Goal: Task Accomplishment & Management: Manage account settings

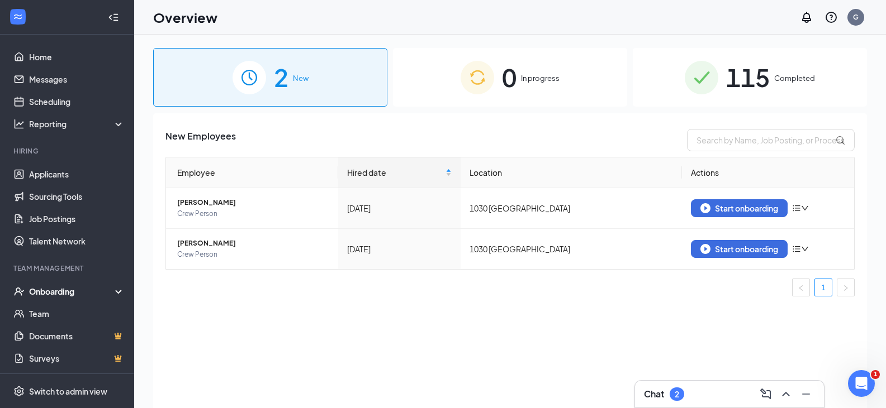
click at [700, 396] on div "Chat 2" at bounding box center [729, 395] width 171 height 18
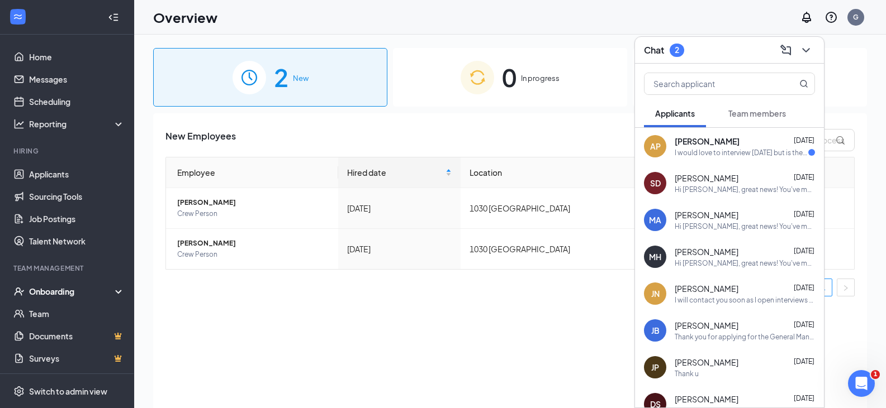
click at [711, 149] on div "I would love to interview [DATE] but is there a later time possibly?" at bounding box center [741, 152] width 134 height 9
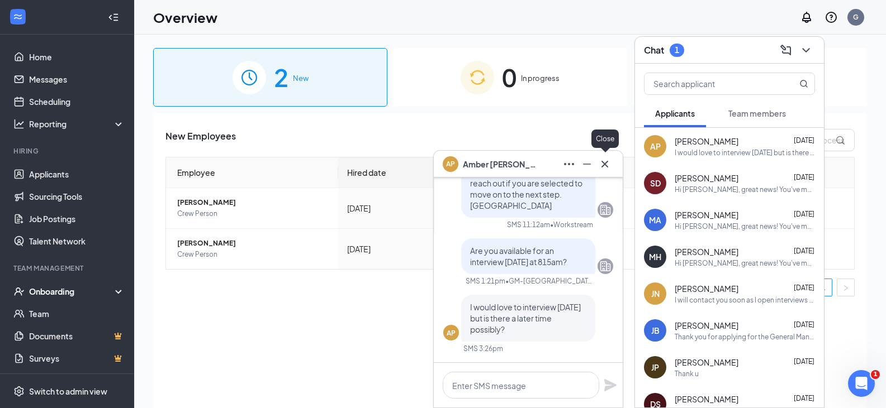
click at [606, 161] on icon "Cross" at bounding box center [604, 164] width 13 height 13
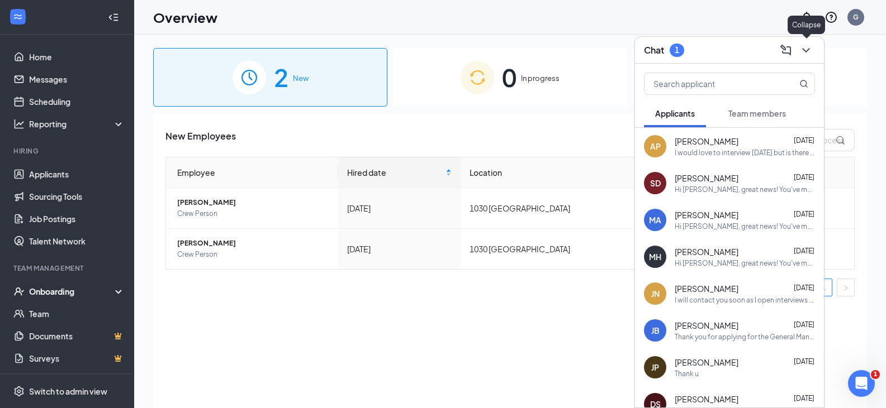
click at [807, 49] on icon "ChevronDown" at bounding box center [805, 50] width 7 height 4
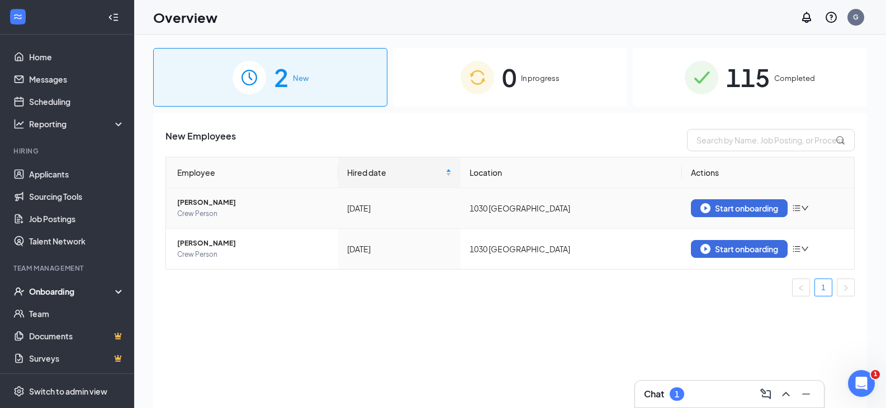
click at [808, 206] on icon "down" at bounding box center [805, 208] width 8 height 8
click at [748, 231] on div "Remove from onboarding" at bounding box center [742, 231] width 121 height 11
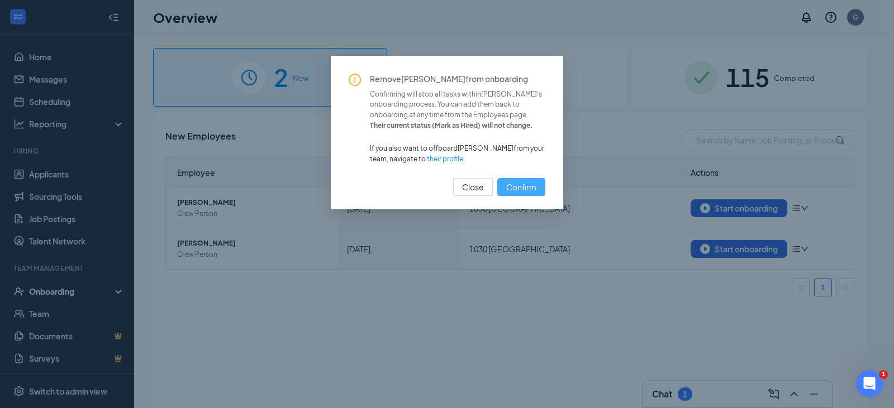
click at [536, 187] on span "Confirm" at bounding box center [521, 187] width 30 height 12
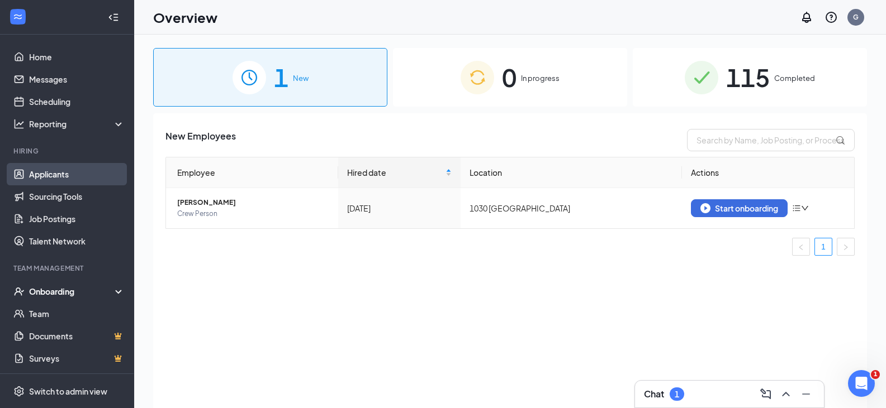
click at [54, 181] on link "Applicants" at bounding box center [77, 174] width 96 height 22
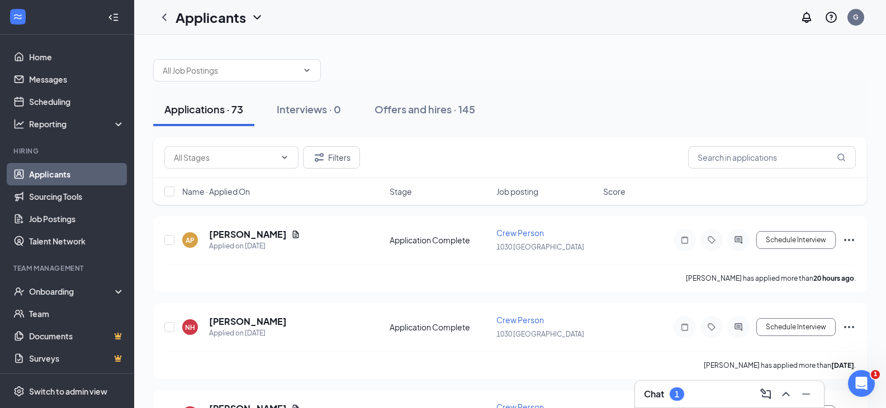
click at [672, 392] on div "1" at bounding box center [676, 394] width 15 height 13
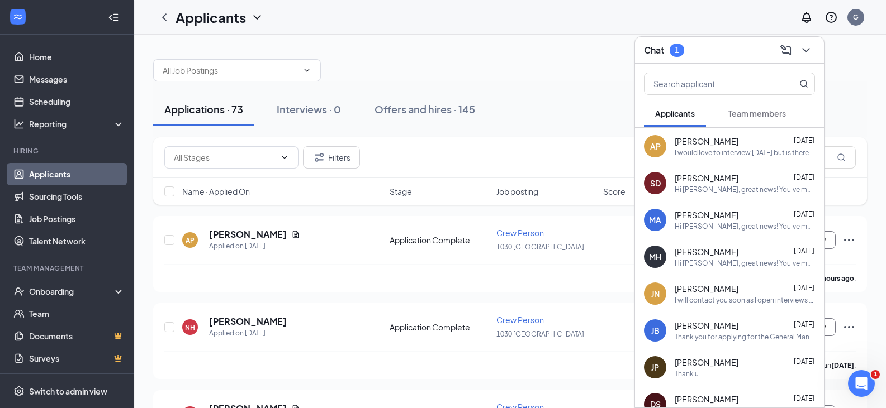
drag, startPoint x: 766, startPoint y: 114, endPoint x: 771, endPoint y: 103, distance: 12.0
click at [769, 108] on div "Team members" at bounding box center [757, 113] width 58 height 11
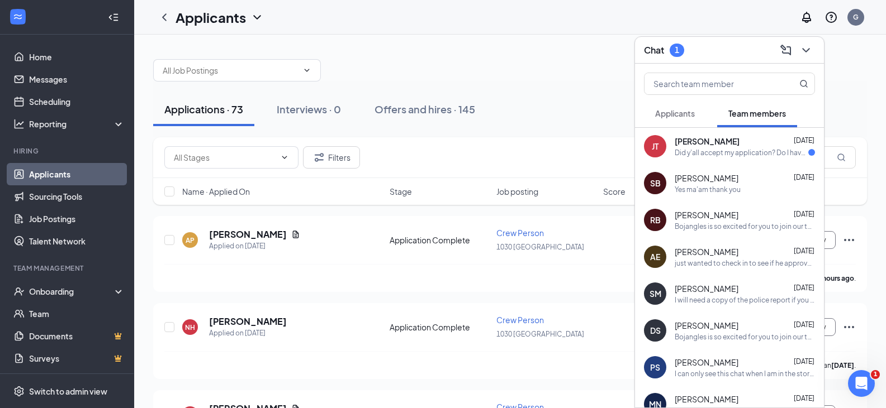
click at [725, 157] on div "Did y'all accept my application? Do I have the job?" at bounding box center [741, 152] width 134 height 9
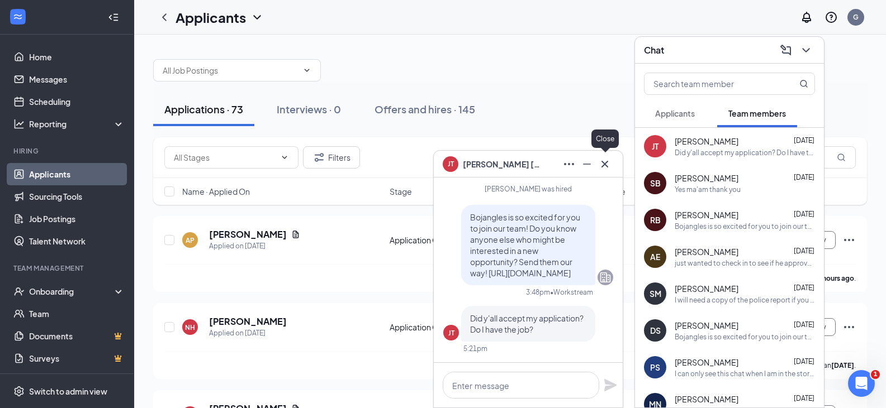
click at [605, 168] on icon "Cross" at bounding box center [604, 164] width 13 height 13
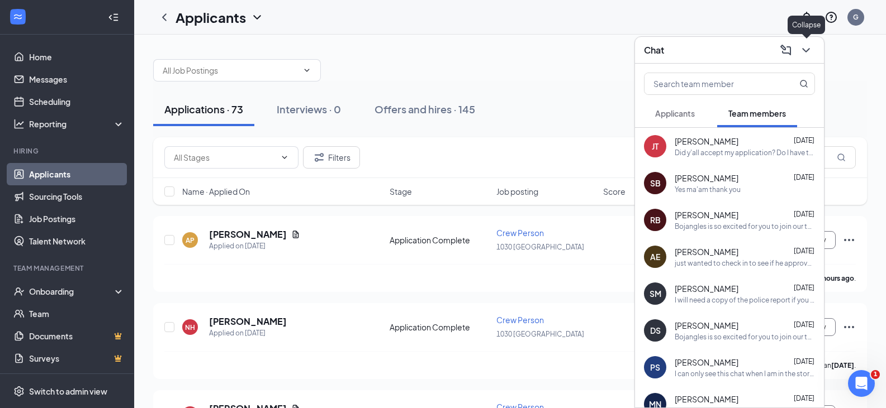
click at [805, 59] on button at bounding box center [806, 50] width 18 height 18
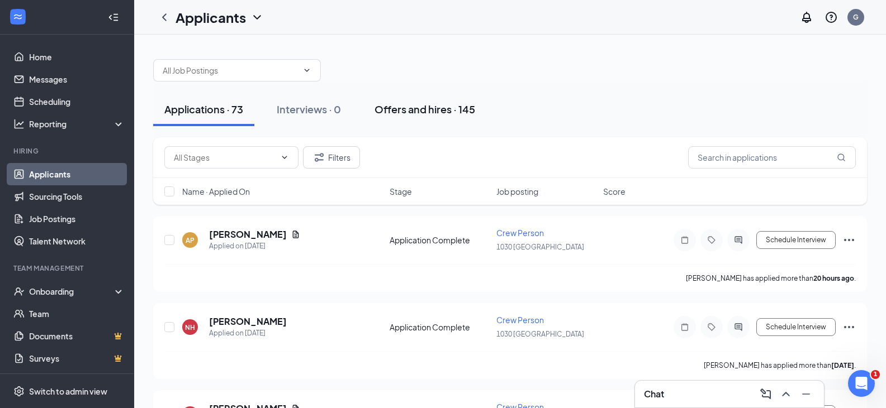
click at [437, 113] on div "Offers and hires · 145" at bounding box center [424, 109] width 101 height 14
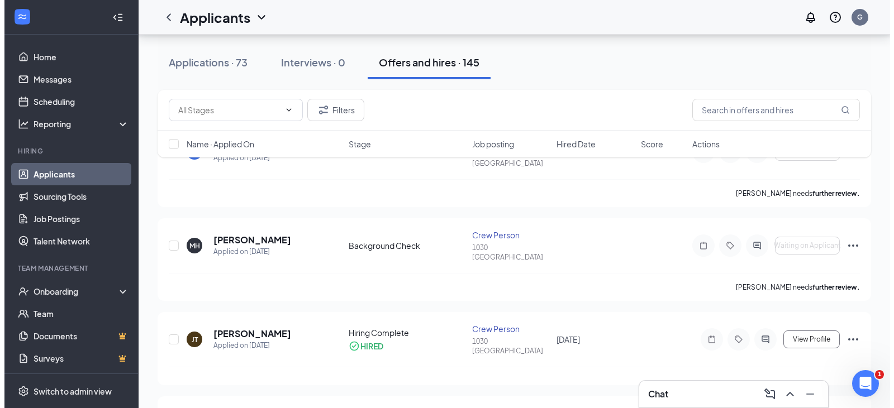
scroll to position [112, 0]
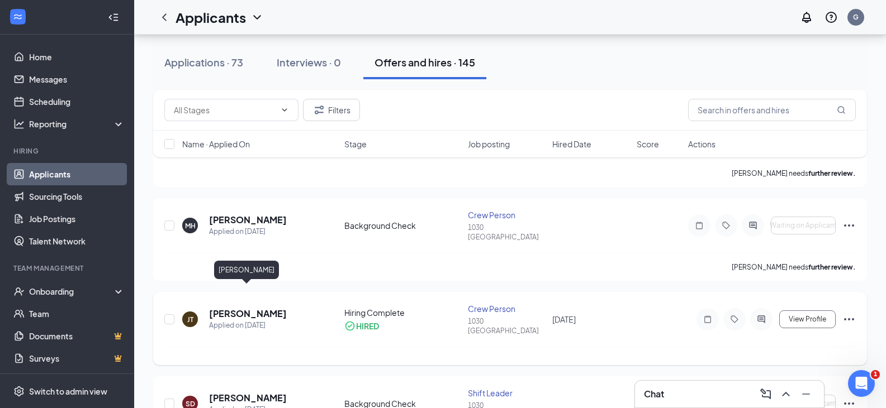
click at [258, 308] on h5 "[PERSON_NAME]" at bounding box center [248, 314] width 78 height 12
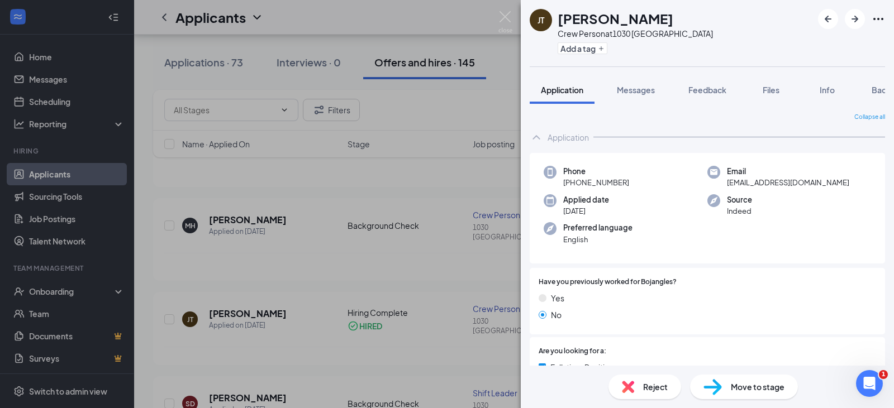
click at [887, 89] on div "Application Messages Feedback Files Info Background" at bounding box center [707, 90] width 373 height 28
click at [879, 92] on span "Background" at bounding box center [895, 90] width 46 height 10
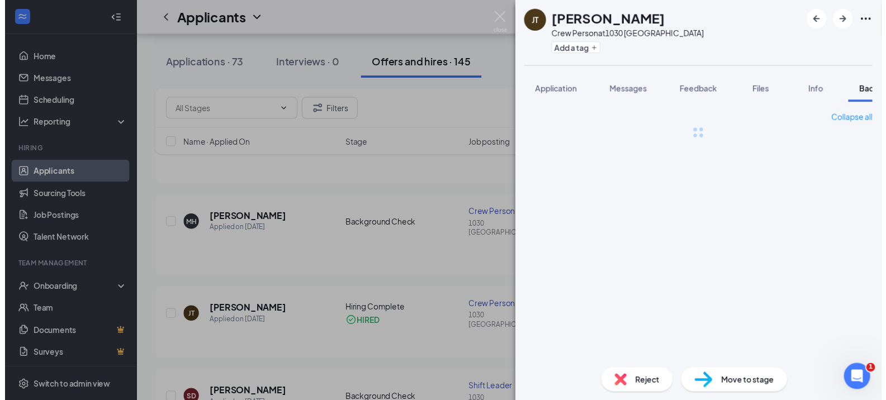
scroll to position [0, 46]
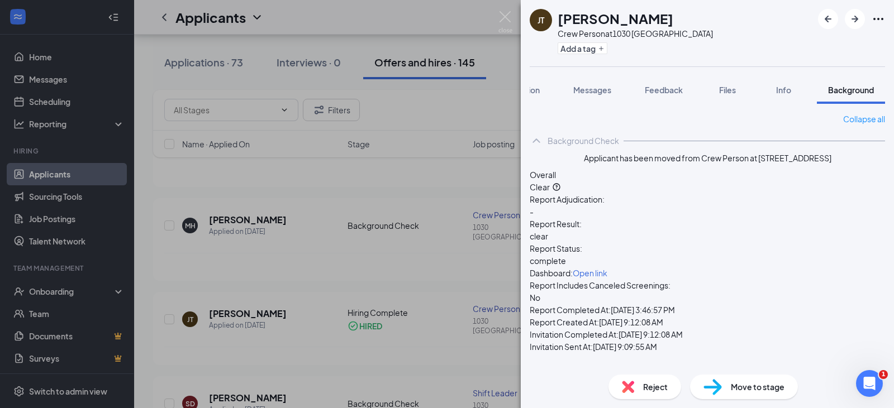
click at [477, 154] on div "[PERSON_NAME] Crew Person at 1030 Newport Add a tag Application Messages Feedba…" at bounding box center [447, 204] width 894 height 408
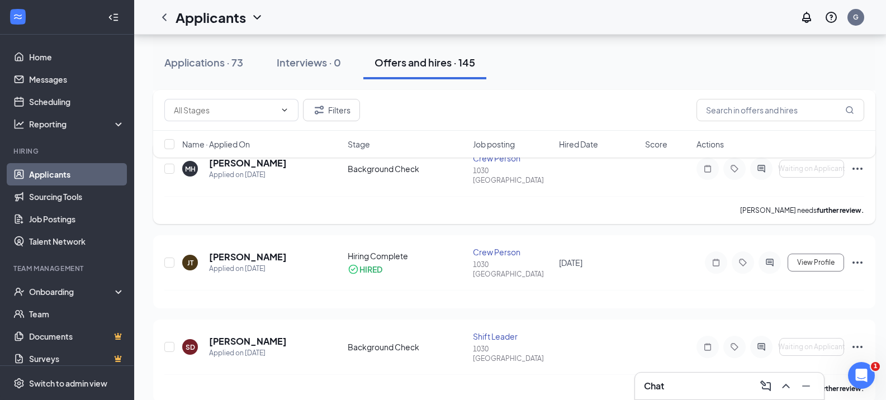
scroll to position [168, 0]
click at [678, 385] on div "Chat" at bounding box center [729, 386] width 171 height 18
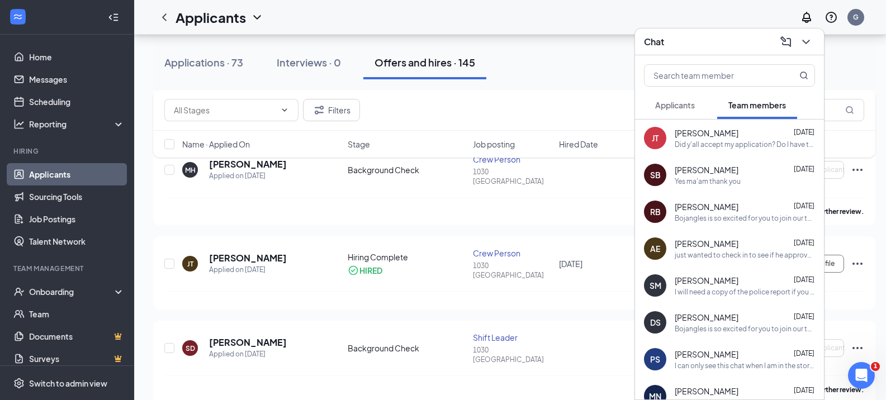
click at [709, 137] on span "[PERSON_NAME]" at bounding box center [706, 132] width 64 height 11
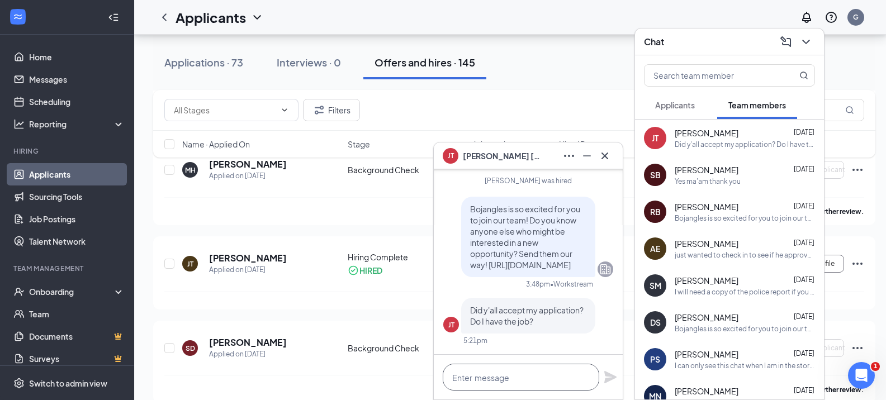
click at [511, 379] on textarea at bounding box center [521, 377] width 156 height 27
type textarea "Yes. remind me of your availability."
click at [615, 378] on icon "Plane" at bounding box center [610, 377] width 12 height 12
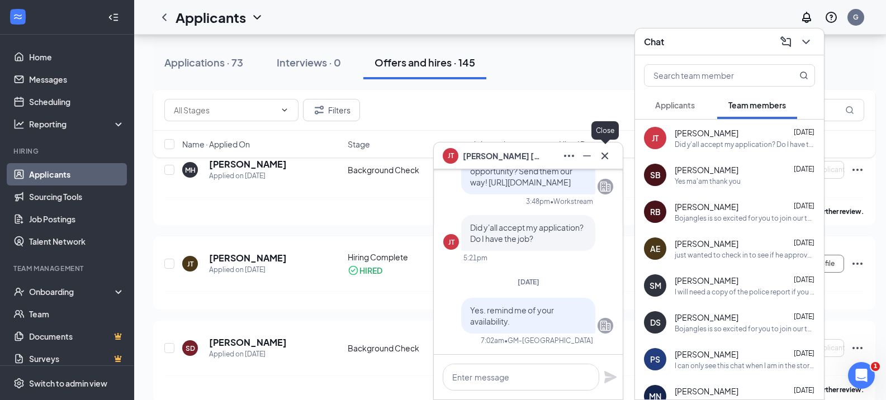
click at [602, 159] on icon "Cross" at bounding box center [604, 155] width 13 height 13
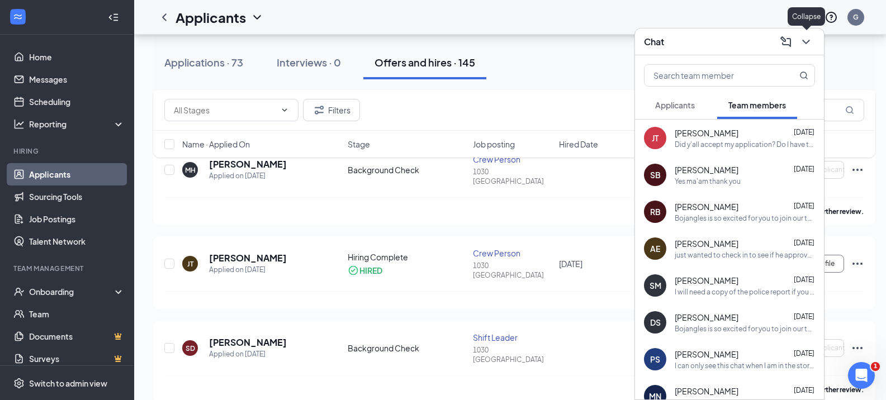
click at [807, 46] on icon "ChevronDown" at bounding box center [805, 41] width 13 height 13
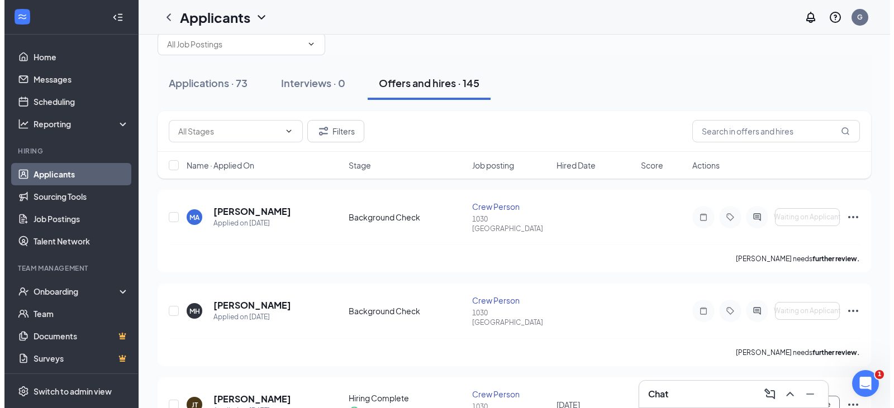
scroll to position [0, 0]
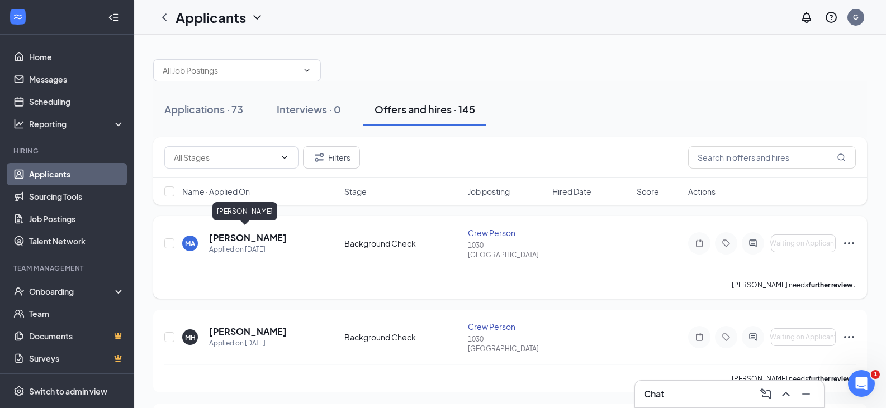
click at [222, 233] on h5 "[PERSON_NAME]" at bounding box center [248, 238] width 78 height 12
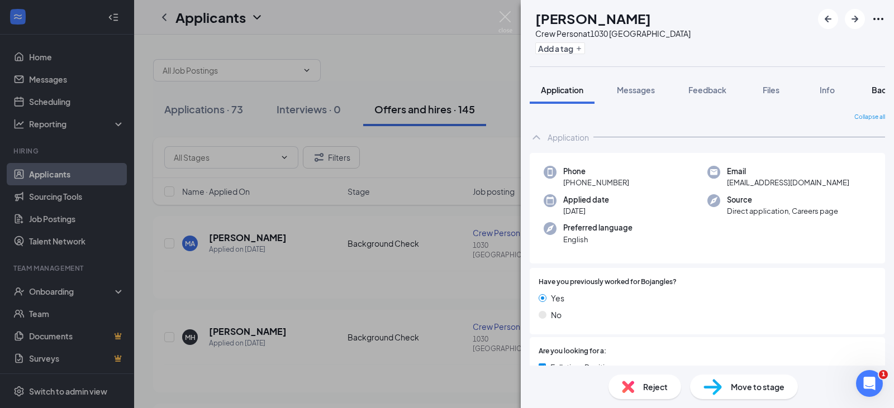
click at [880, 92] on span "Background" at bounding box center [895, 90] width 46 height 10
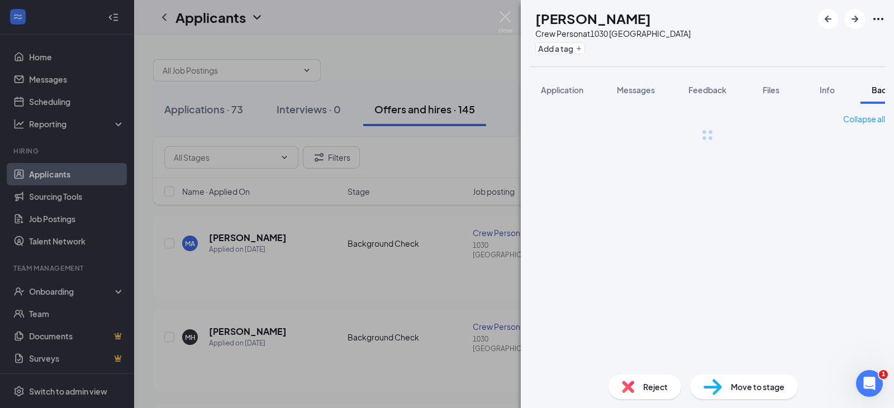
scroll to position [0, 46]
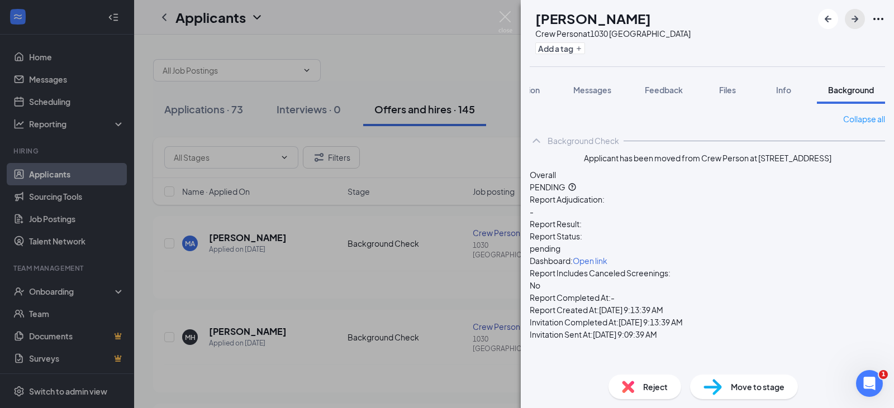
click at [850, 18] on icon "ArrowRight" at bounding box center [854, 18] width 13 height 13
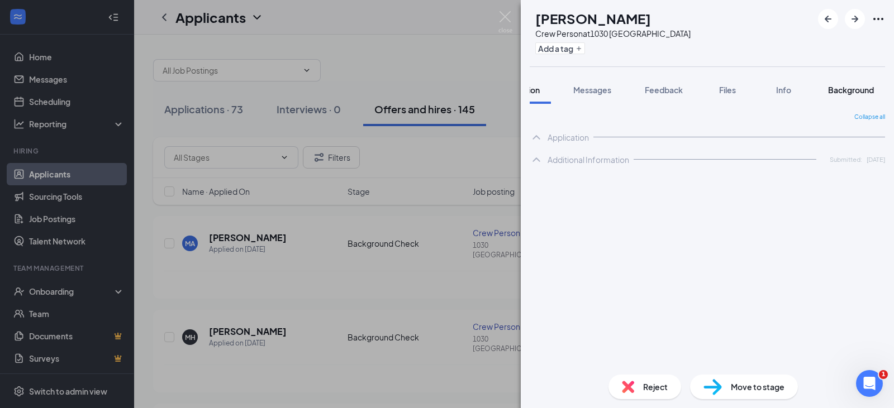
click at [858, 92] on span "Background" at bounding box center [851, 90] width 46 height 10
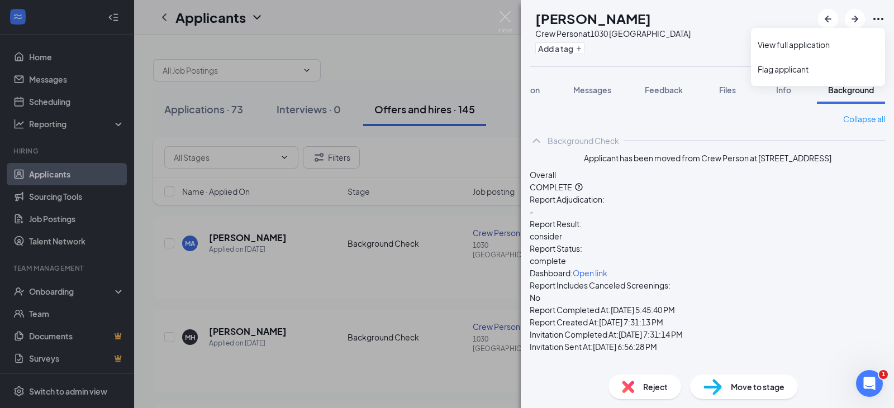
click at [879, 20] on icon "Ellipses" at bounding box center [878, 19] width 10 height 2
click at [782, 45] on link "View full application" at bounding box center [818, 44] width 121 height 11
click at [670, 90] on span "Feedback" at bounding box center [664, 90] width 38 height 10
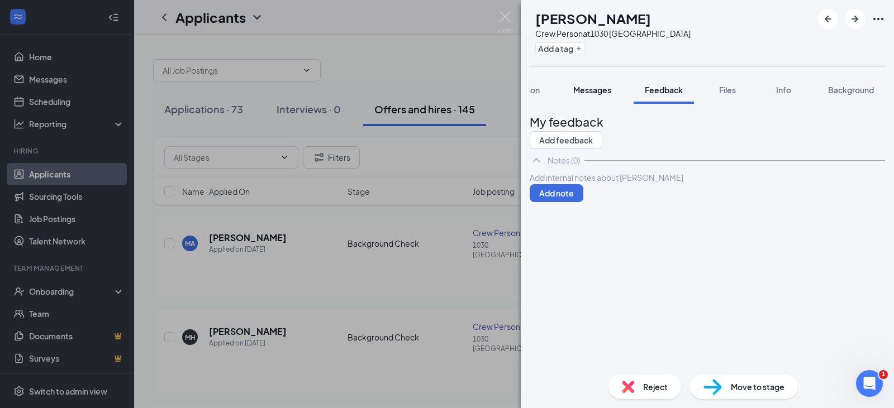
click at [587, 88] on span "Messages" at bounding box center [592, 90] width 38 height 10
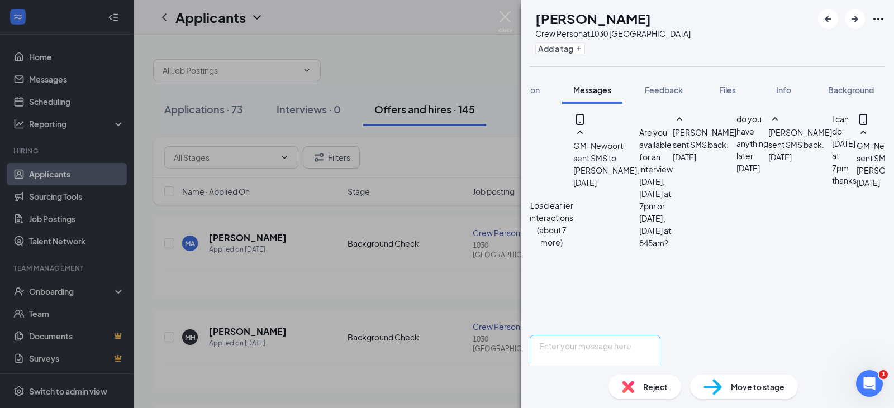
scroll to position [527, 0]
click at [651, 335] on textarea at bounding box center [595, 368] width 131 height 67
type textarea "The background did not pass. Sorry but we can not move forward with the applica…"
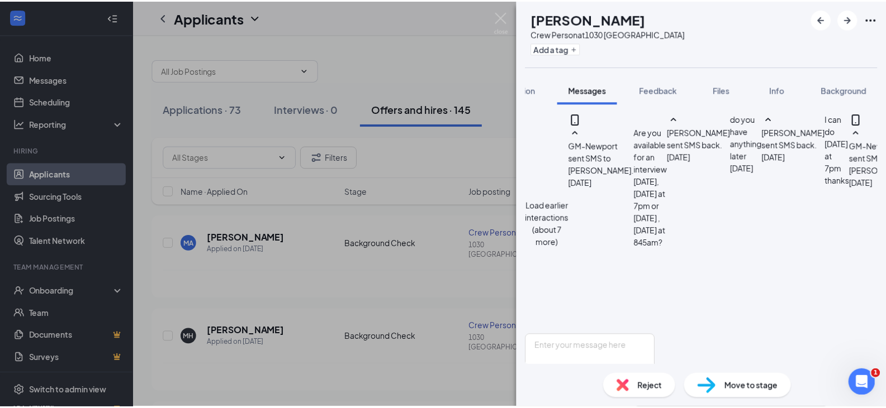
scroll to position [611, 0]
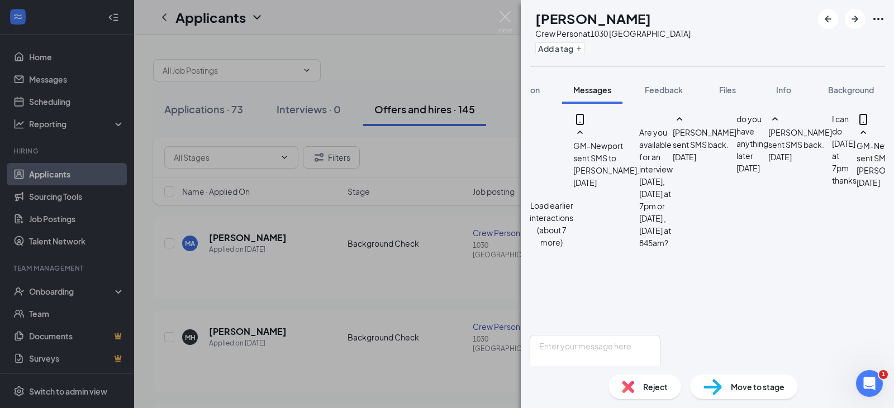
click at [450, 288] on div "MH [PERSON_NAME] Crew Person at 1030 Newport Add a tag Application Messages Fee…" at bounding box center [447, 204] width 894 height 408
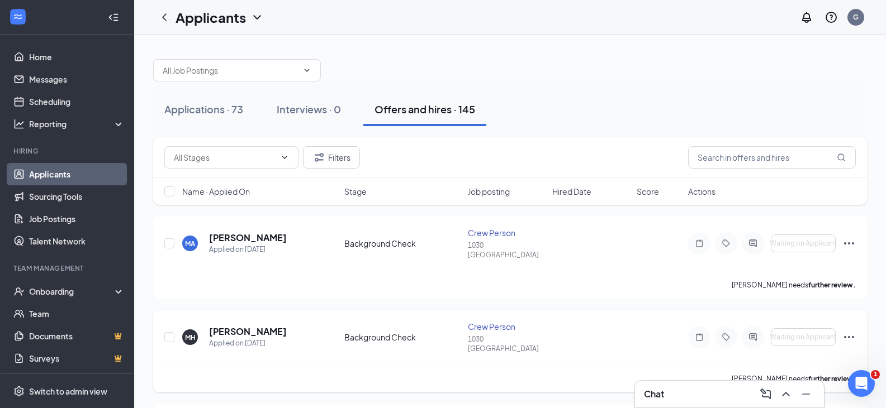
click at [850, 331] on icon "Ellipses" at bounding box center [848, 337] width 13 height 13
click at [503, 285] on div "[PERSON_NAME] needs further review." at bounding box center [509, 285] width 691 height 28
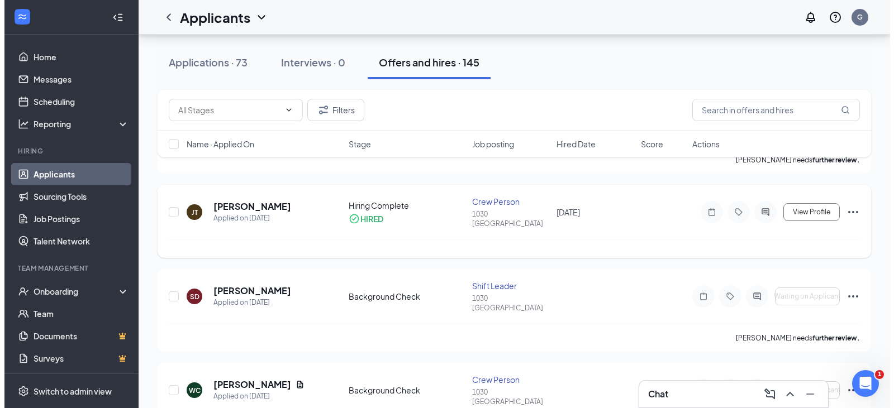
scroll to position [223, 0]
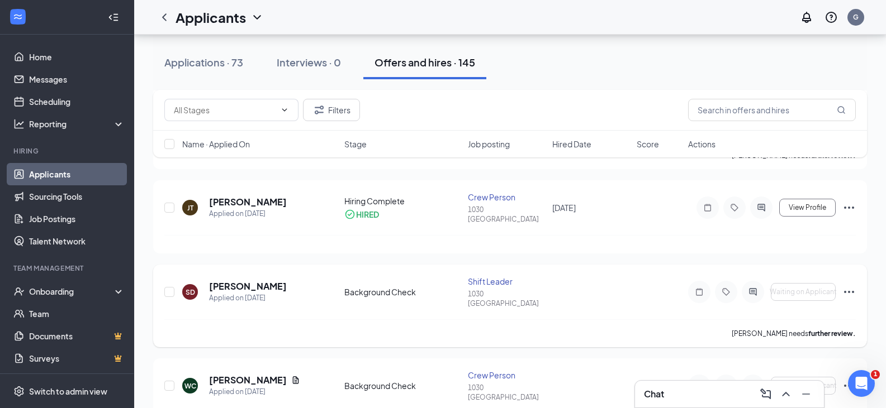
click at [850, 286] on icon "Ellipses" at bounding box center [848, 292] width 13 height 13
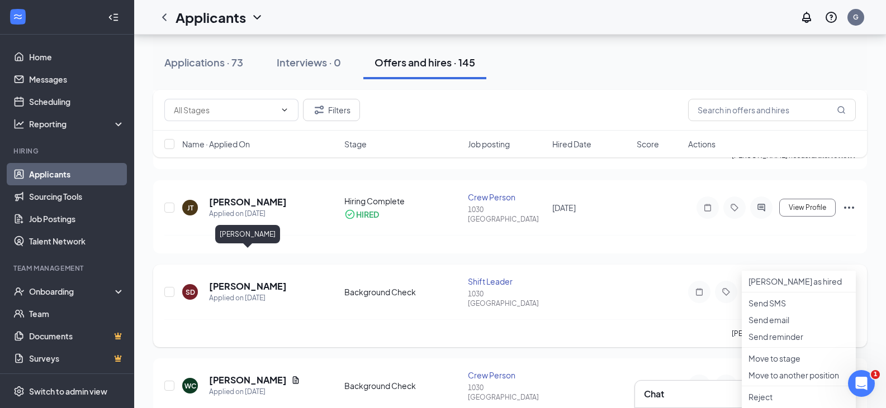
click at [260, 280] on h5 "[PERSON_NAME]" at bounding box center [248, 286] width 78 height 12
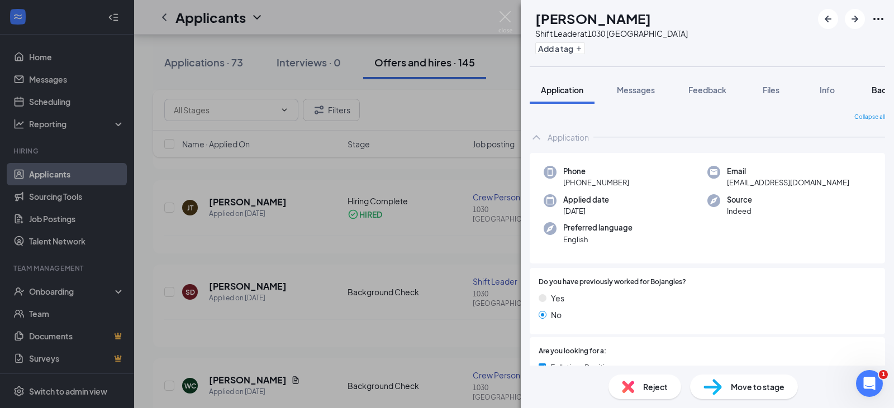
click at [874, 94] on span "Background" at bounding box center [895, 90] width 46 height 10
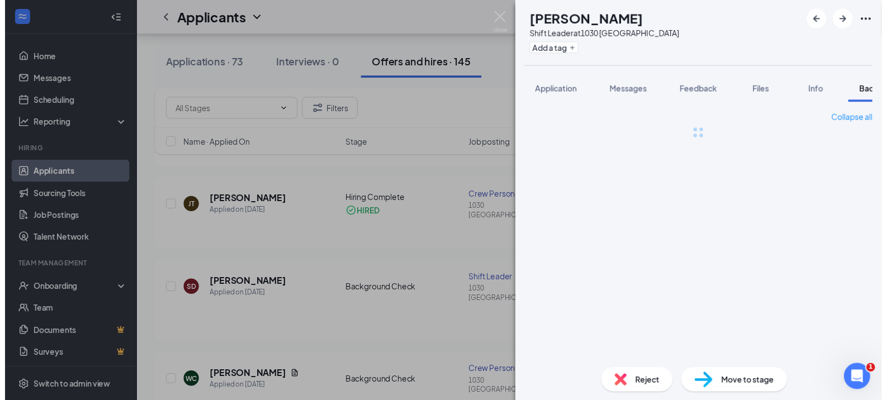
scroll to position [0, 46]
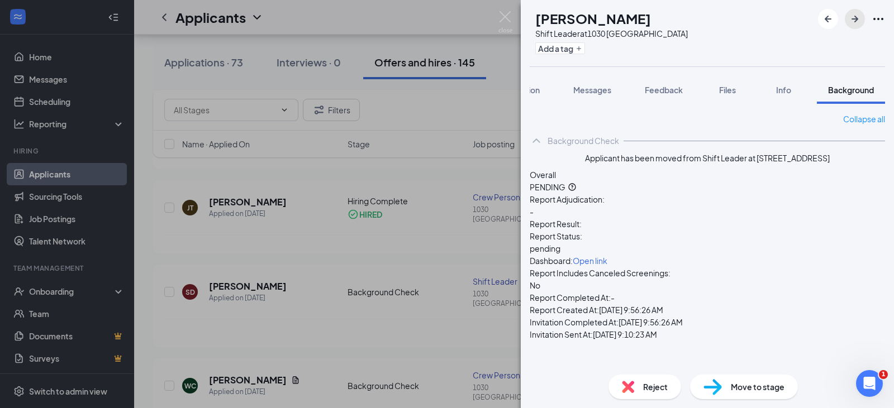
click at [858, 23] on icon "ArrowRight" at bounding box center [854, 18] width 13 height 13
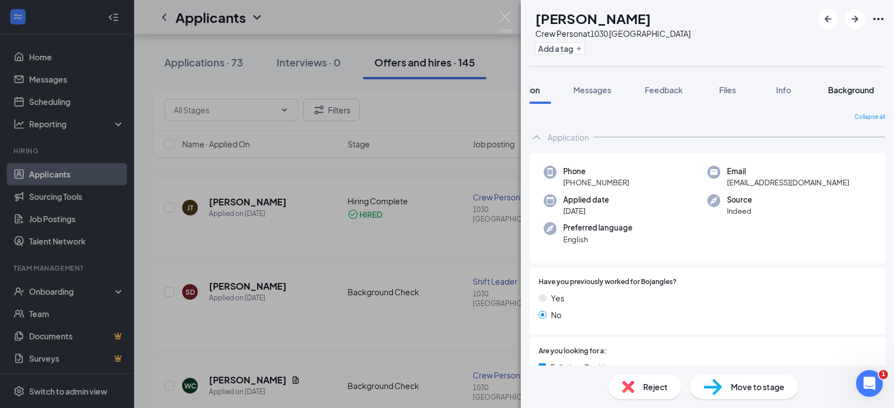
click at [859, 91] on span "Background" at bounding box center [851, 90] width 46 height 10
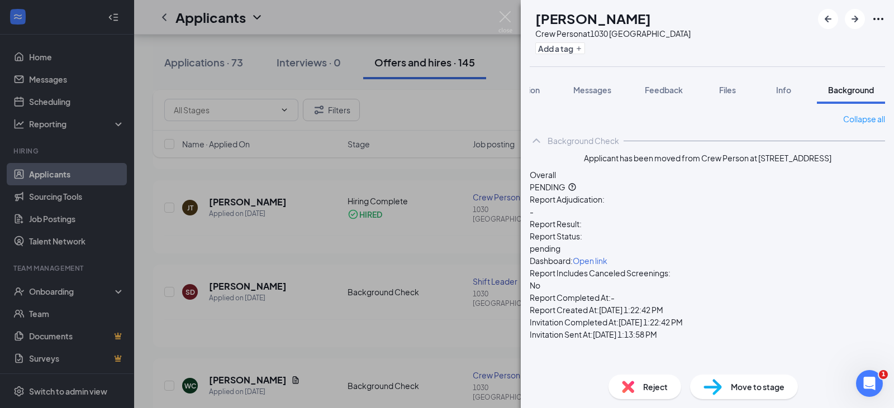
click at [73, 177] on div "WC [PERSON_NAME] Crew Person at 1030 Newport Add a tag Application Messages Fee…" at bounding box center [447, 204] width 894 height 408
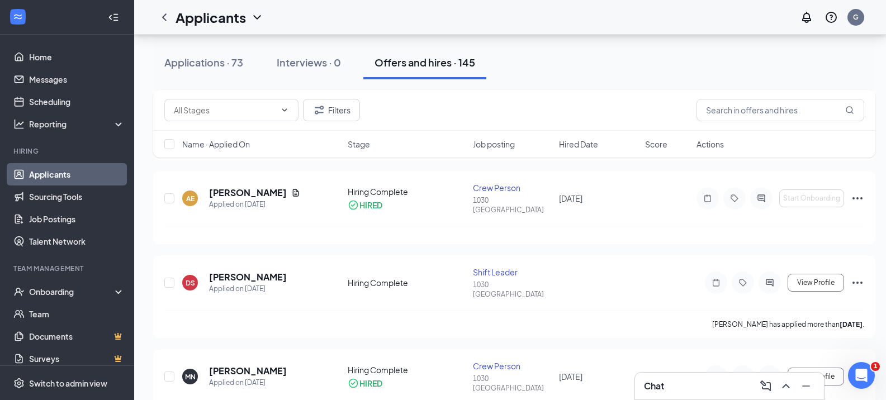
scroll to position [726, 0]
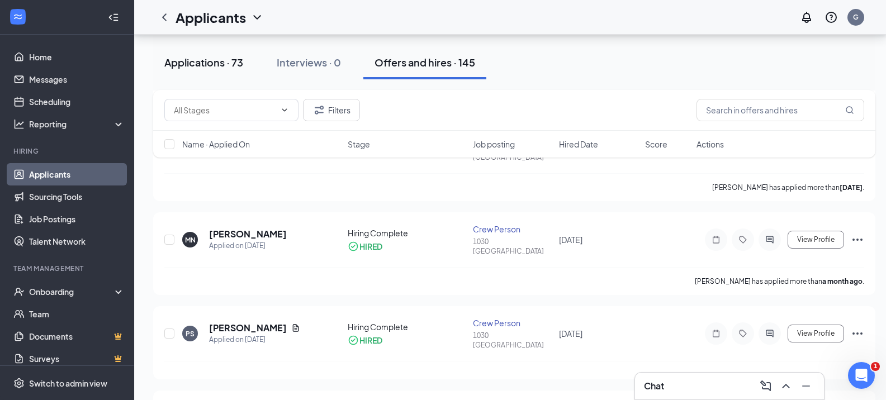
click at [193, 70] on button "Applications · 73" at bounding box center [203, 63] width 101 height 34
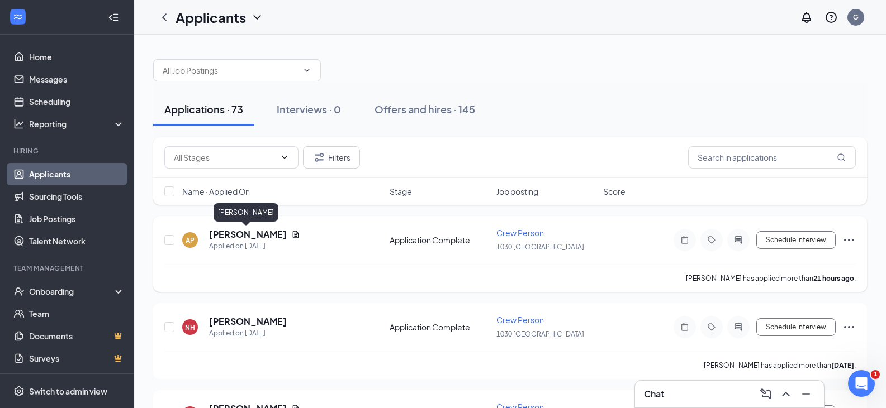
click at [258, 233] on h5 "[PERSON_NAME]" at bounding box center [248, 235] width 78 height 12
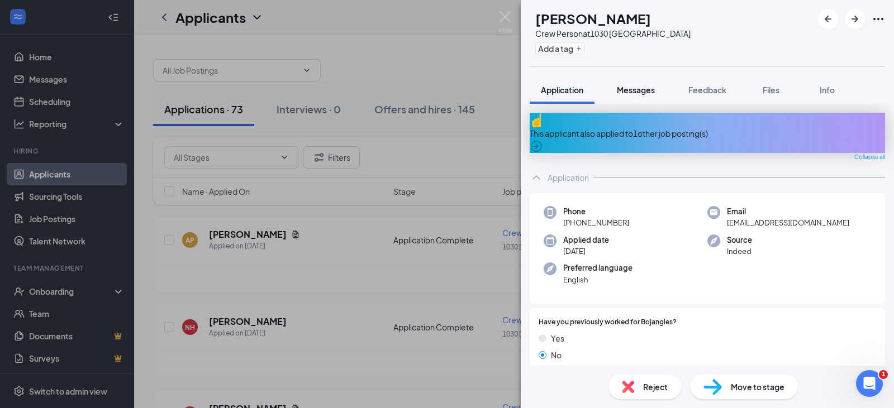
click at [633, 94] on span "Messages" at bounding box center [636, 90] width 38 height 10
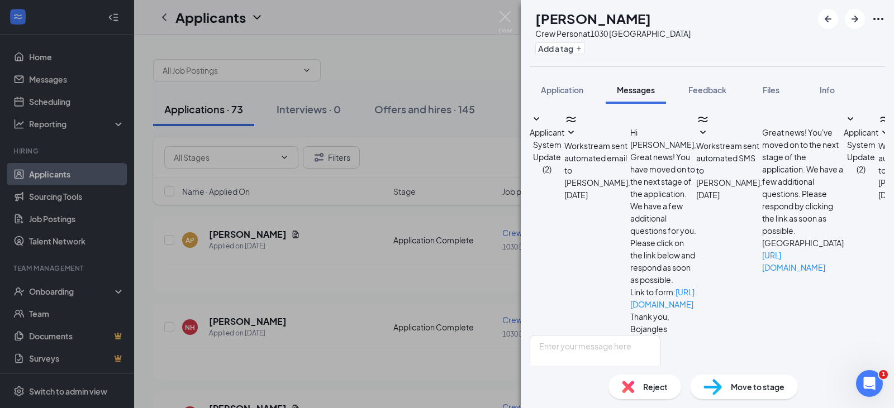
scroll to position [280, 0]
click at [564, 94] on span "Application" at bounding box center [562, 90] width 42 height 10
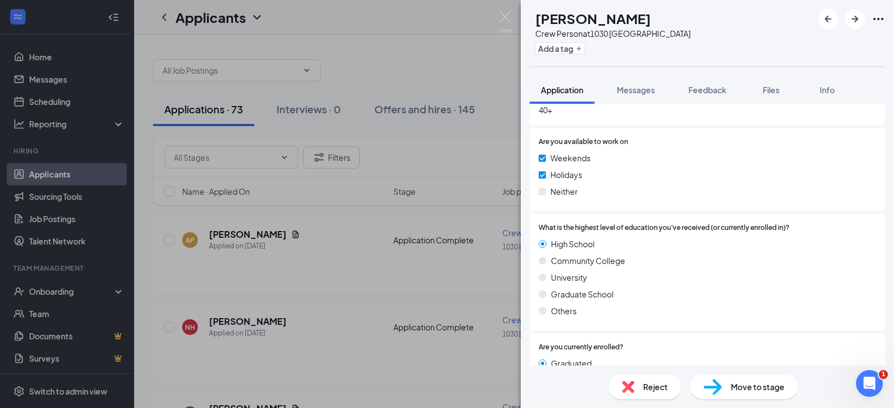
scroll to position [1213, 0]
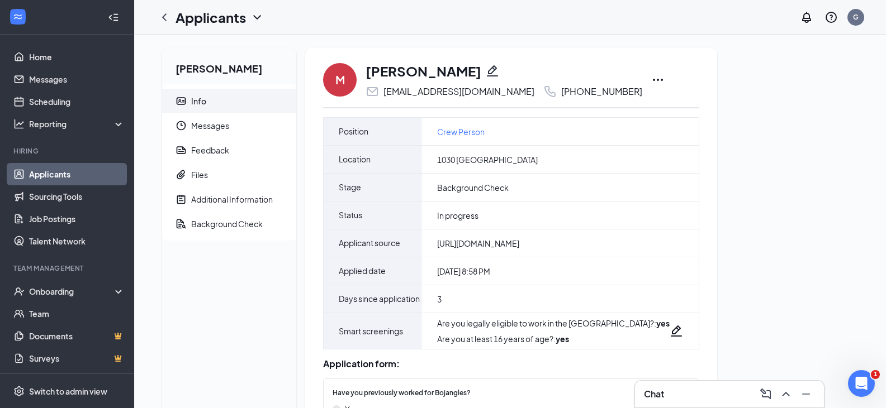
click at [651, 78] on icon "Ellipses" at bounding box center [657, 79] width 13 height 13
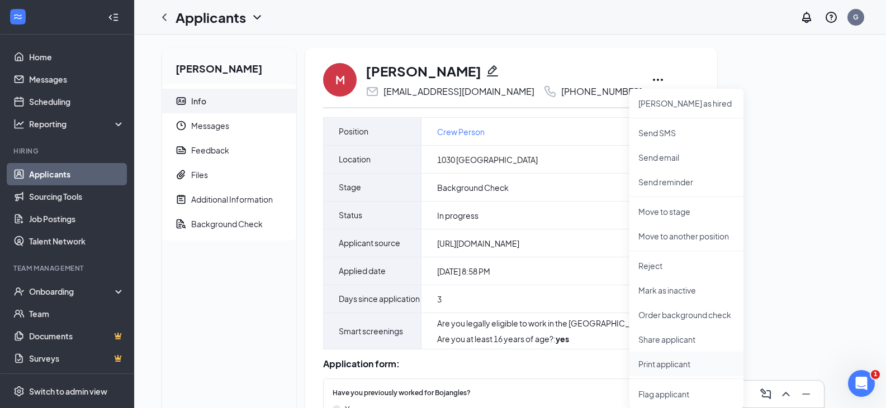
click at [668, 359] on p "Print applicant" at bounding box center [686, 364] width 96 height 11
